Goal: Transaction & Acquisition: Purchase product/service

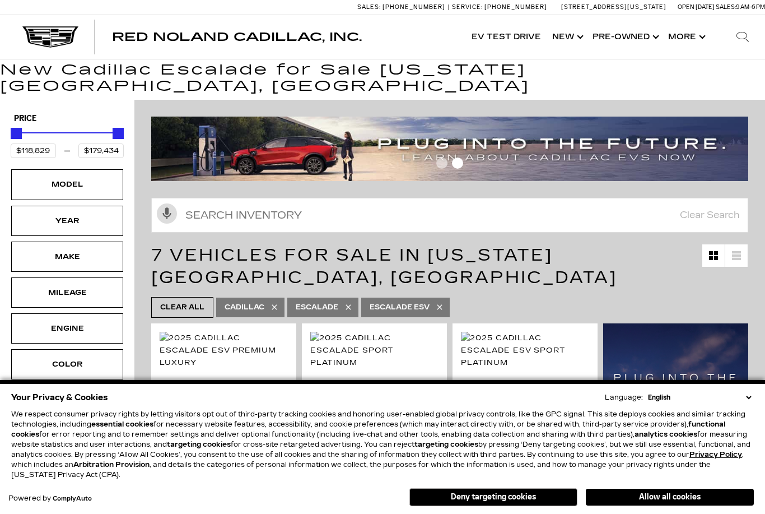
scroll to position [25, 0]
click at [629, 498] on button "Allow all cookies" at bounding box center [670, 497] width 168 height 17
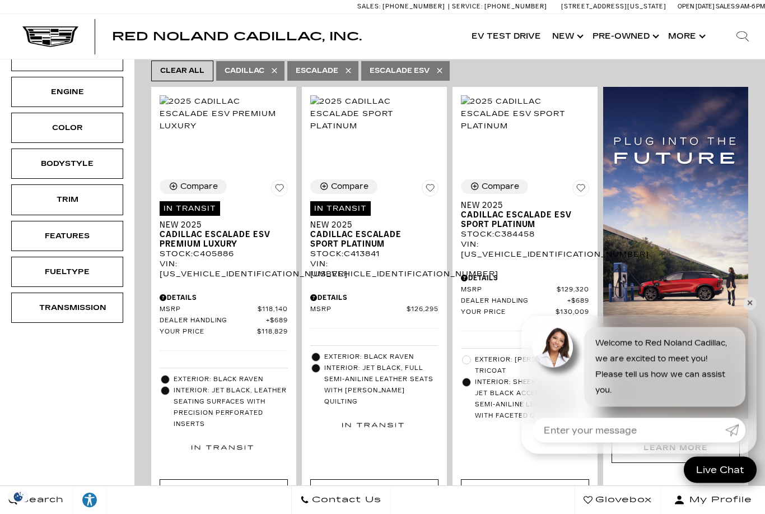
scroll to position [262, 0]
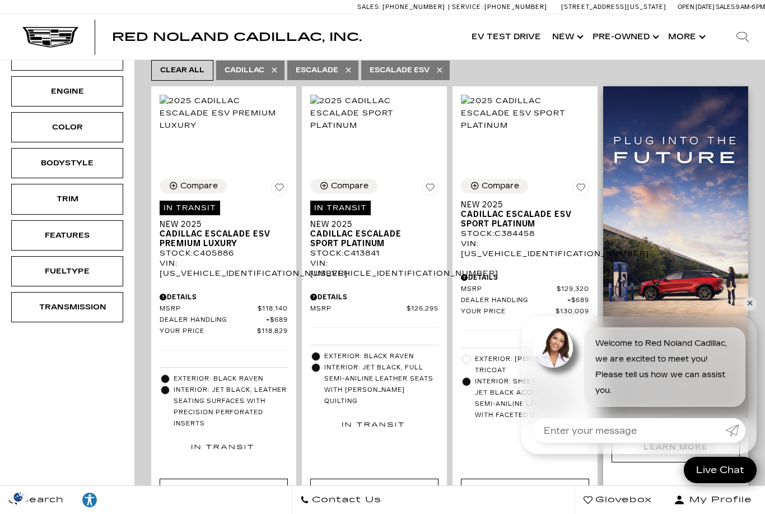
click at [743, 347] on img at bounding box center [675, 252] width 145 height 332
click at [751, 310] on link "✕" at bounding box center [749, 303] width 13 height 13
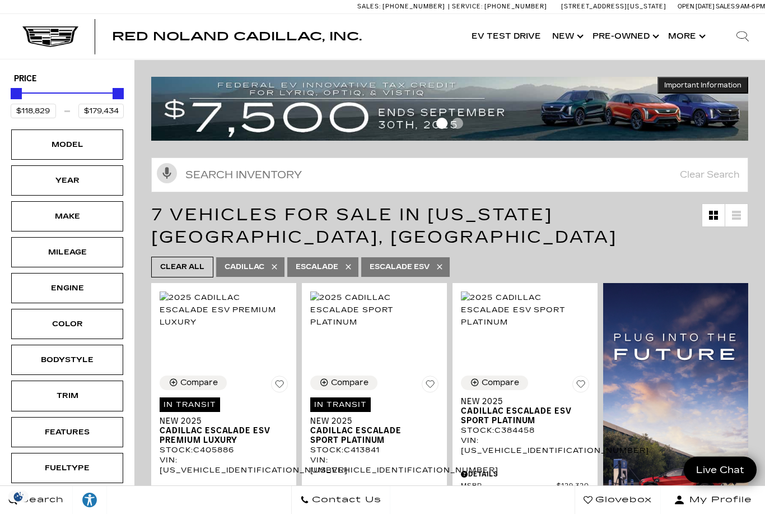
scroll to position [0, 0]
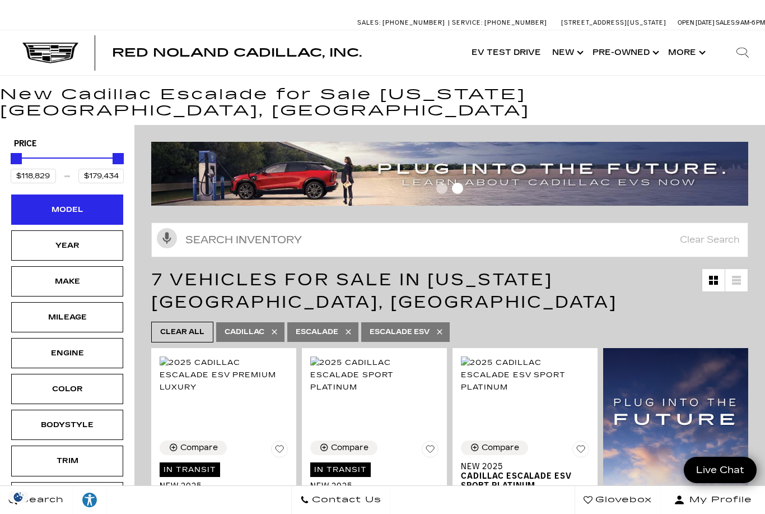
click at [50, 203] on div "Model" at bounding box center [67, 209] width 56 height 12
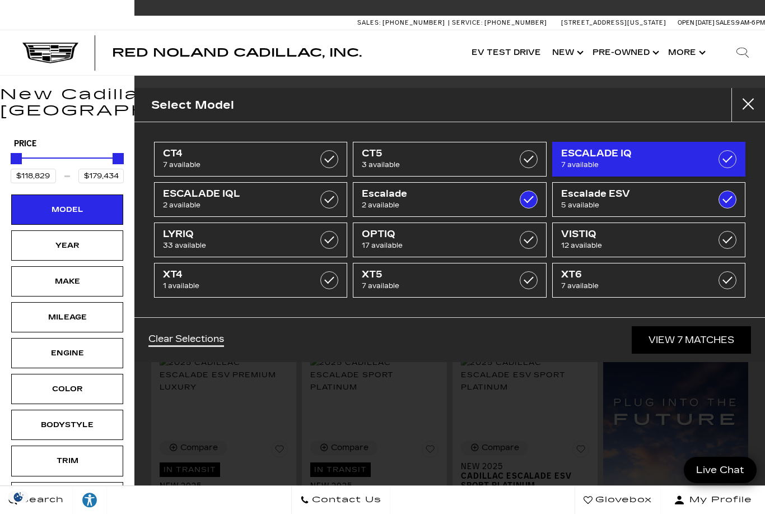
click at [672, 160] on span "7 available" at bounding box center [635, 164] width 149 height 11
checkbox input "true"
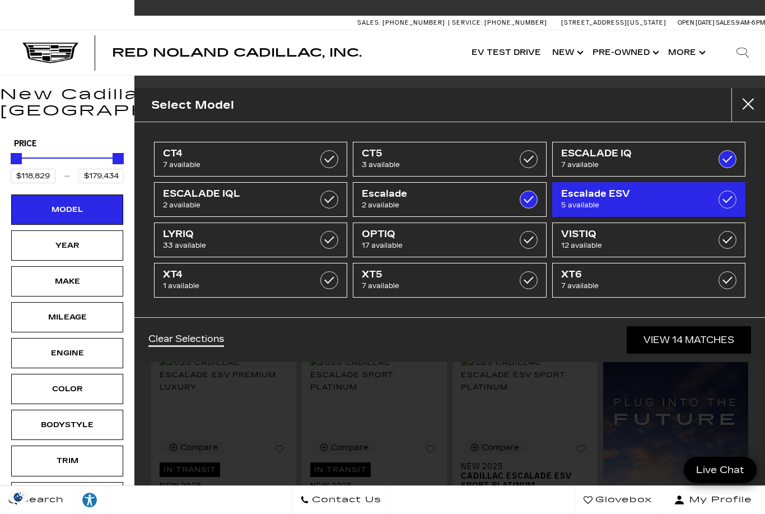
click at [657, 197] on span "Escalade ESV" at bounding box center [635, 193] width 149 height 11
type input "$126,295"
type input "$158,810"
checkbox input "false"
click at [732, 202] on label at bounding box center [728, 199] width 18 height 18
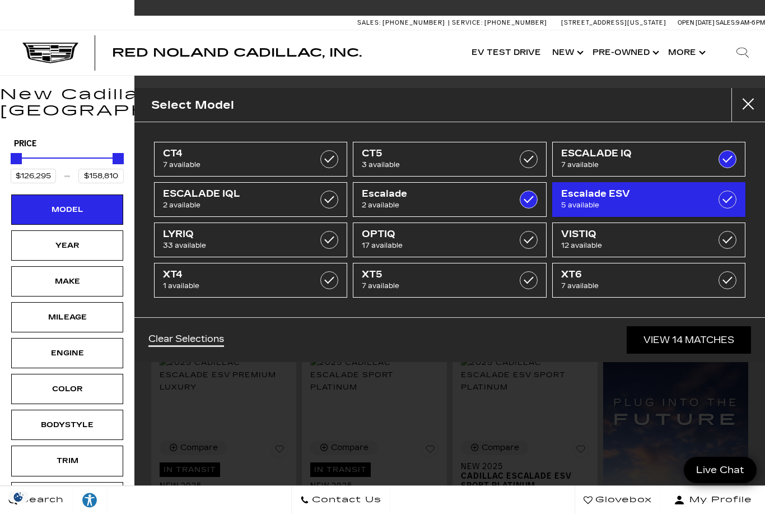
type input "$118,829"
type input "$179,434"
checkbox input "true"
click at [728, 203] on label at bounding box center [728, 199] width 18 height 18
type input "$126,295"
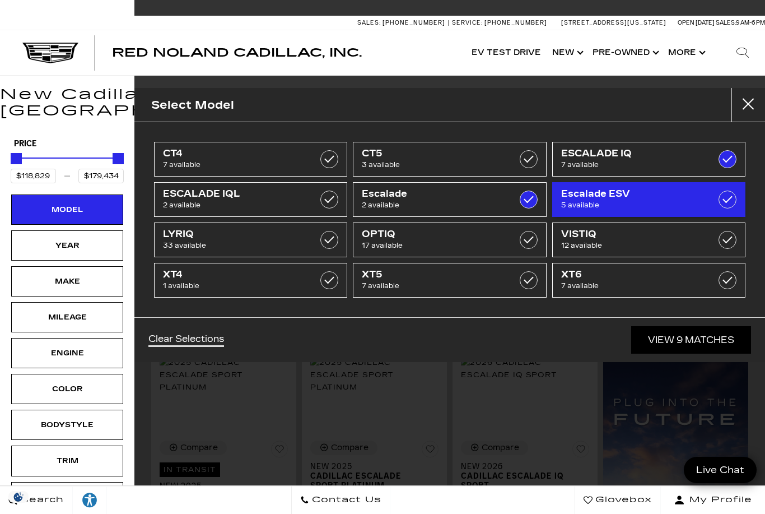
type input "$158,810"
checkbox input "false"
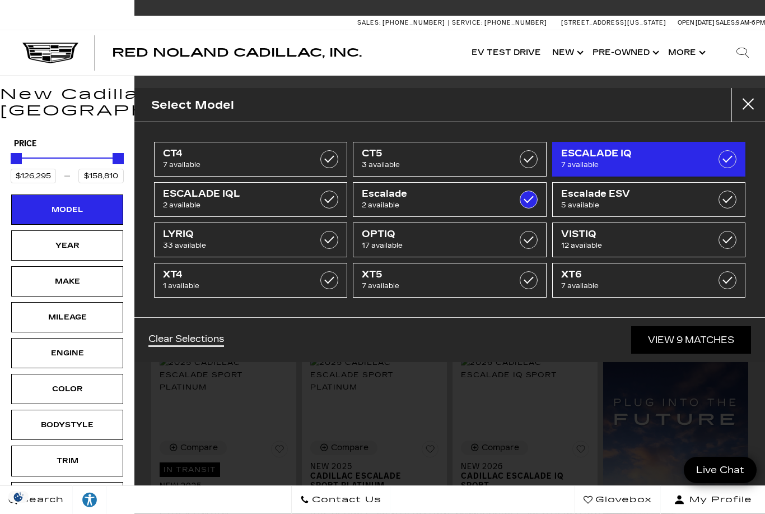
click at [696, 165] on span "7 available" at bounding box center [635, 164] width 149 height 11
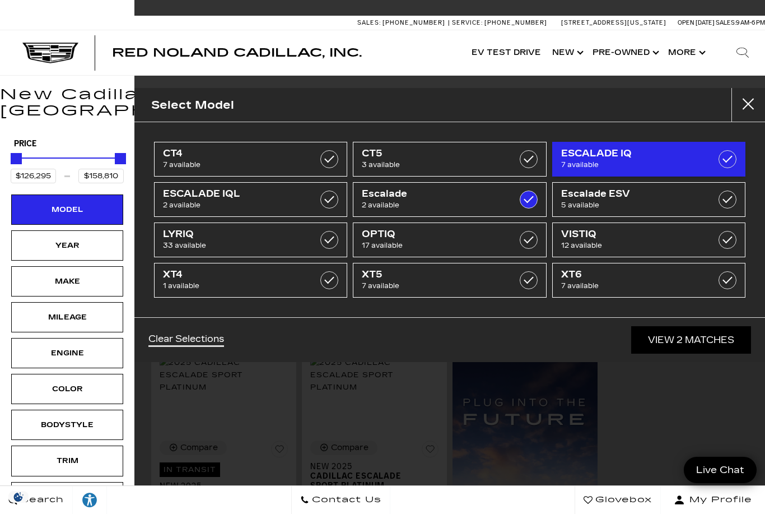
type input "$132,658"
checkbox input "false"
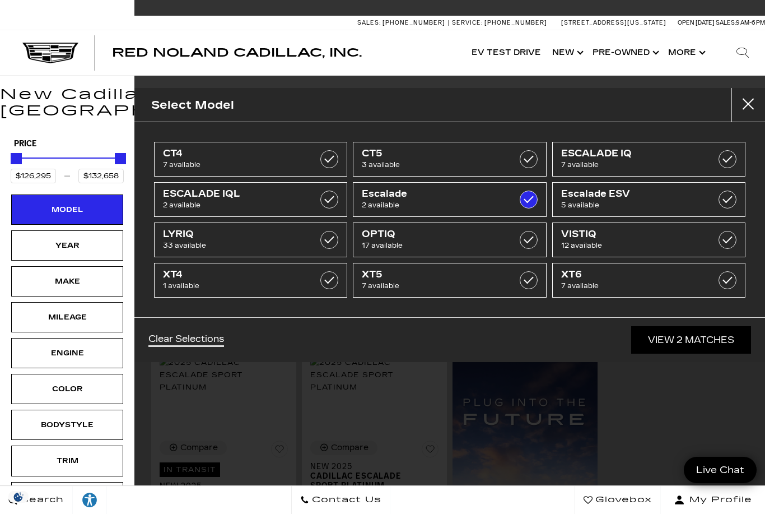
click at [703, 337] on link "View 2 Matches" at bounding box center [691, 339] width 120 height 27
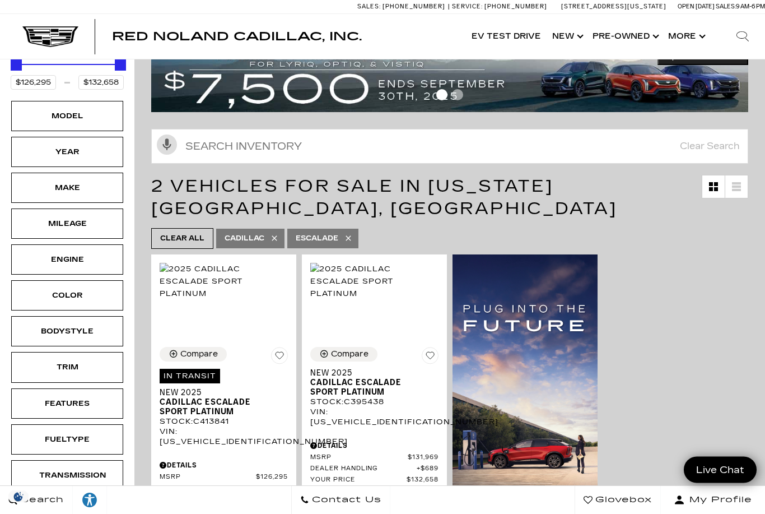
scroll to position [94, 0]
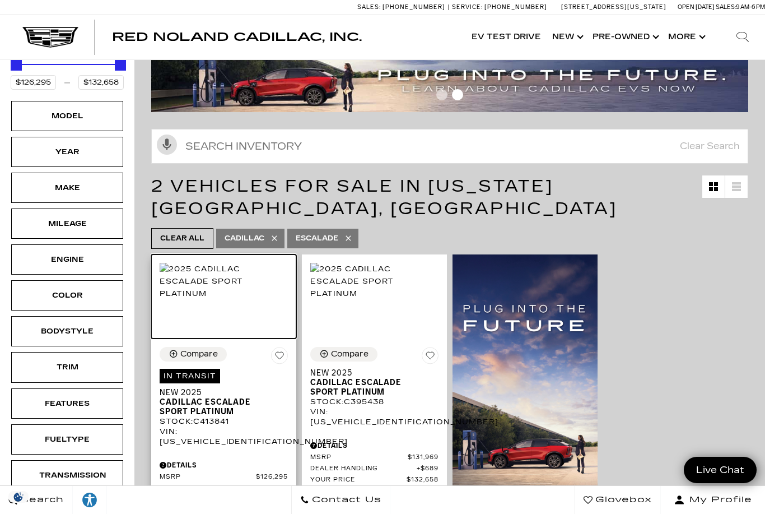
click at [200, 300] on img at bounding box center [224, 281] width 128 height 37
